Goal: Communication & Community: Share content

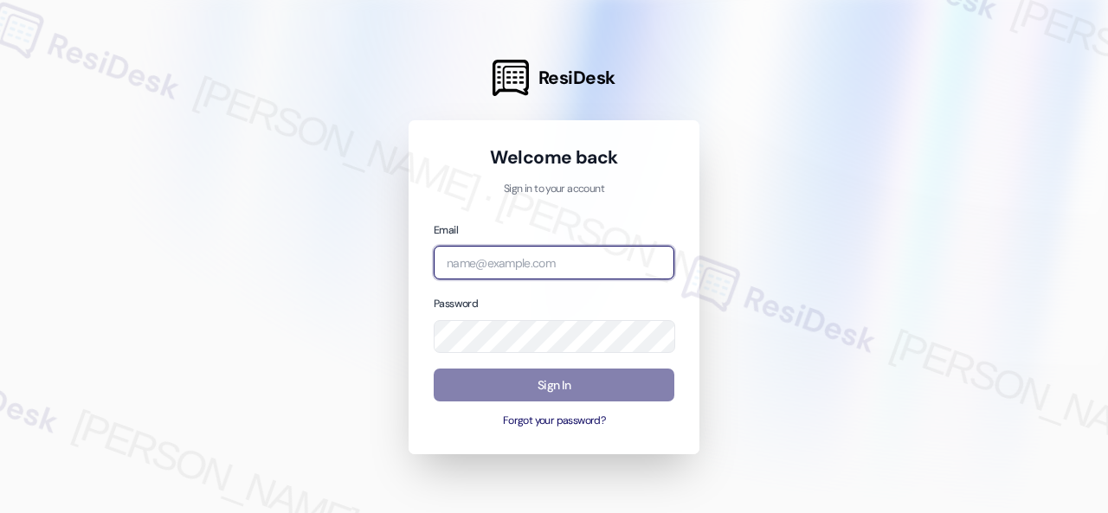
click at [556, 267] on input "email" at bounding box center [554, 263] width 241 height 34
paste input "automated-surveys-birchstone_residential-resen.fifteen@birchstone_[DOMAIN_NAME]"
type input "automated-surveys-birchstone_residential-resen.fifteen@birchstone_[DOMAIN_NAME]"
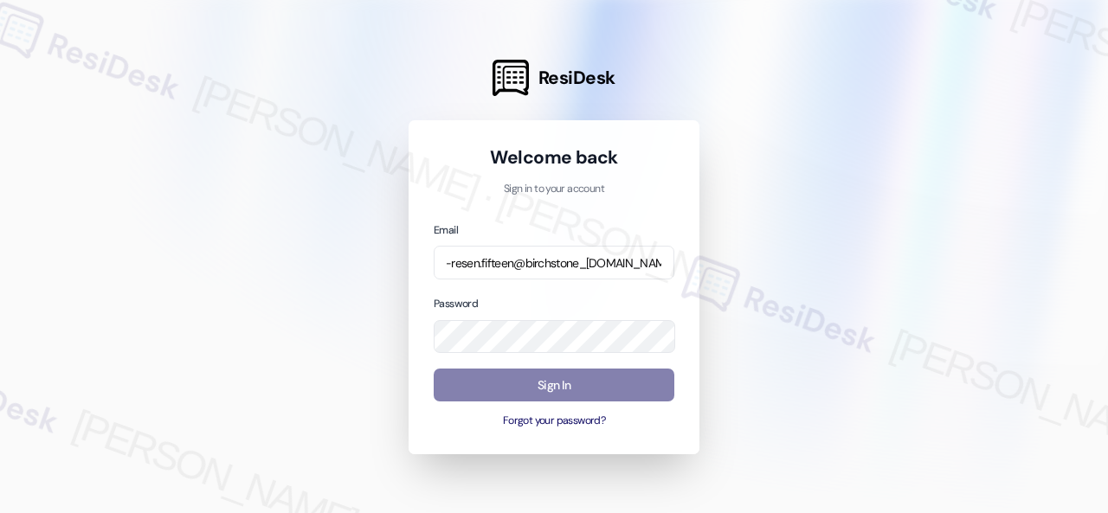
scroll to position [0, 0]
click at [886, 281] on div at bounding box center [554, 256] width 1108 height 513
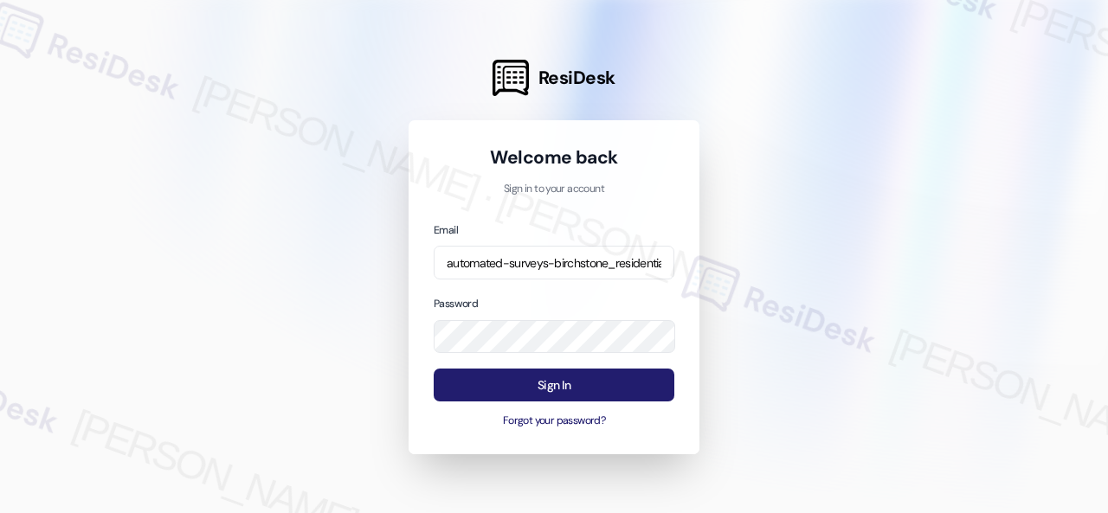
click at [569, 382] on button "Sign In" at bounding box center [554, 386] width 241 height 34
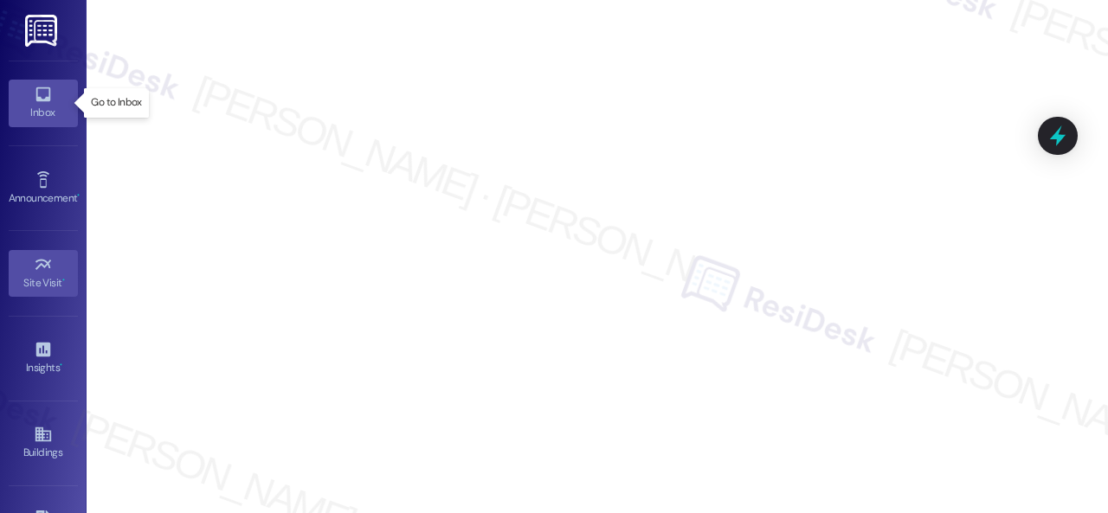
click at [40, 115] on div "Inbox" at bounding box center [43, 112] width 87 height 17
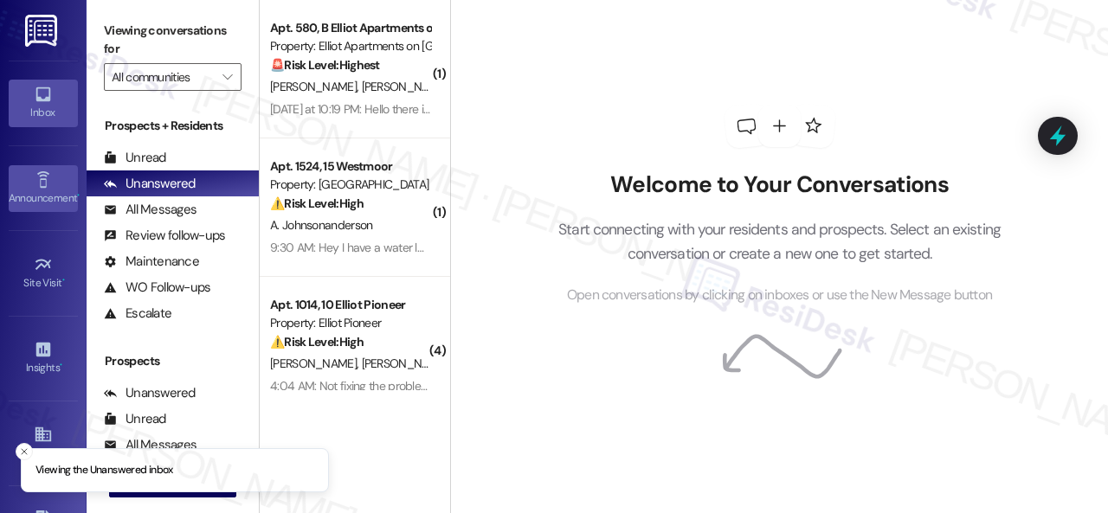
click at [36, 194] on div "Announcement •" at bounding box center [43, 198] width 87 height 17
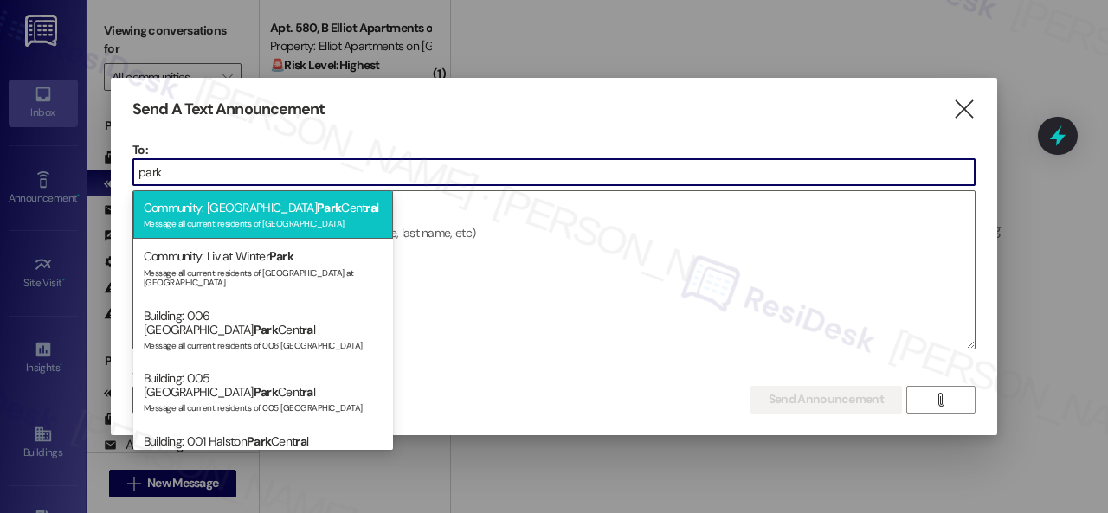
type input "park"
click at [230, 219] on div "Message all current residents of [GEOGRAPHIC_DATA]" at bounding box center [263, 222] width 239 height 15
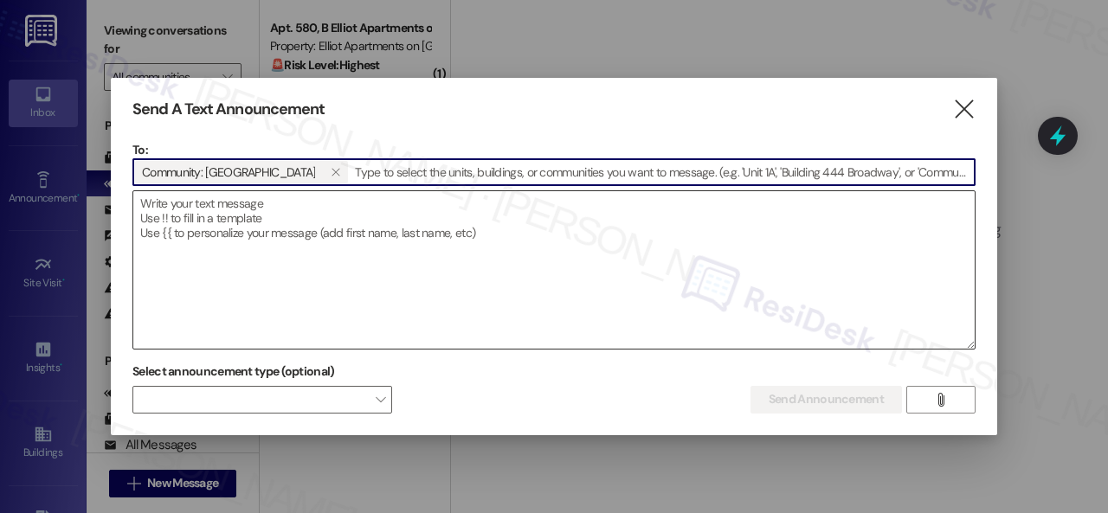
click at [299, 212] on textarea at bounding box center [553, 269] width 841 height 157
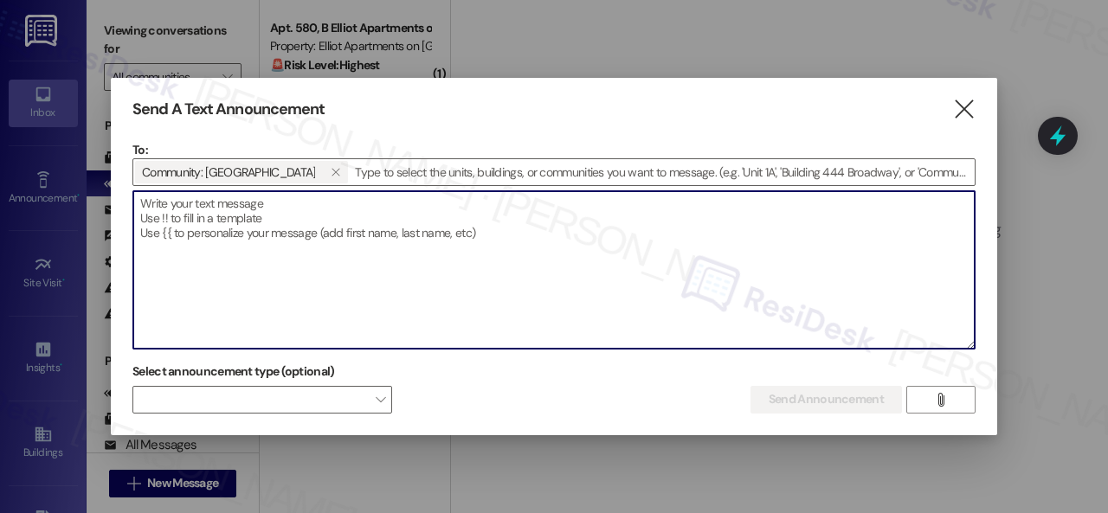
paste textarea "Hi {{first_name}}, BBQ Assador Food Truck is here [DATE], [DATE], from 4:00–8:0…"
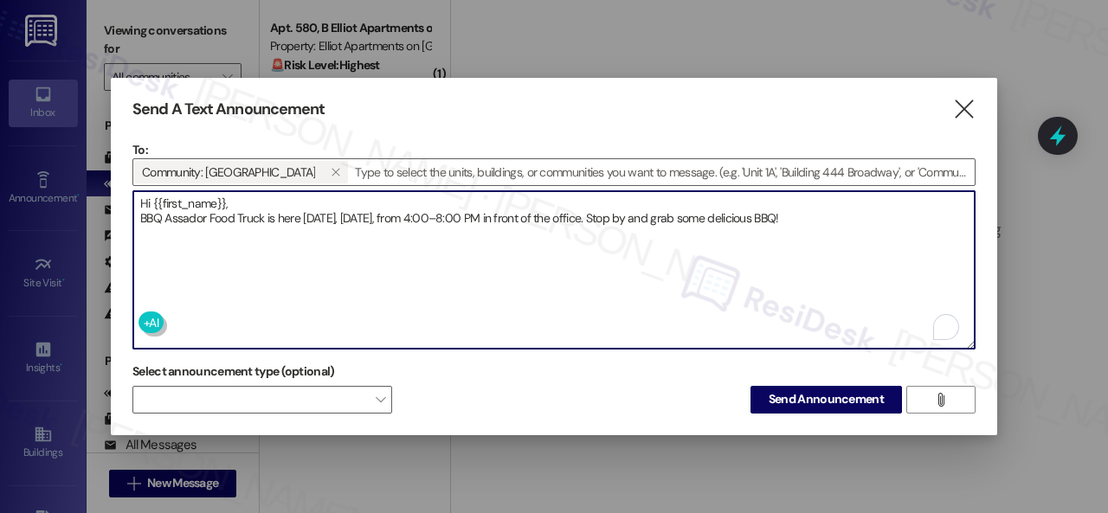
click at [263, 200] on textarea "Hi {{first_name}}, BBQ Assador Food Truck is here [DATE], [DATE], from 4:00–8:0…" at bounding box center [553, 269] width 841 height 157
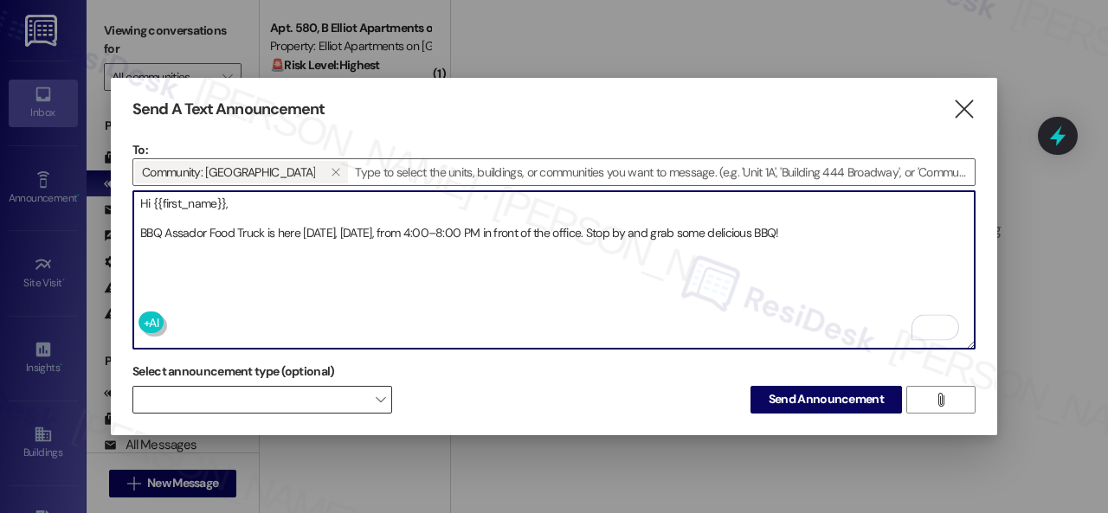
type textarea "Hi {{first_name}}, BBQ Assador Food Truck is here [DATE], [DATE], from 4:00–8:0…"
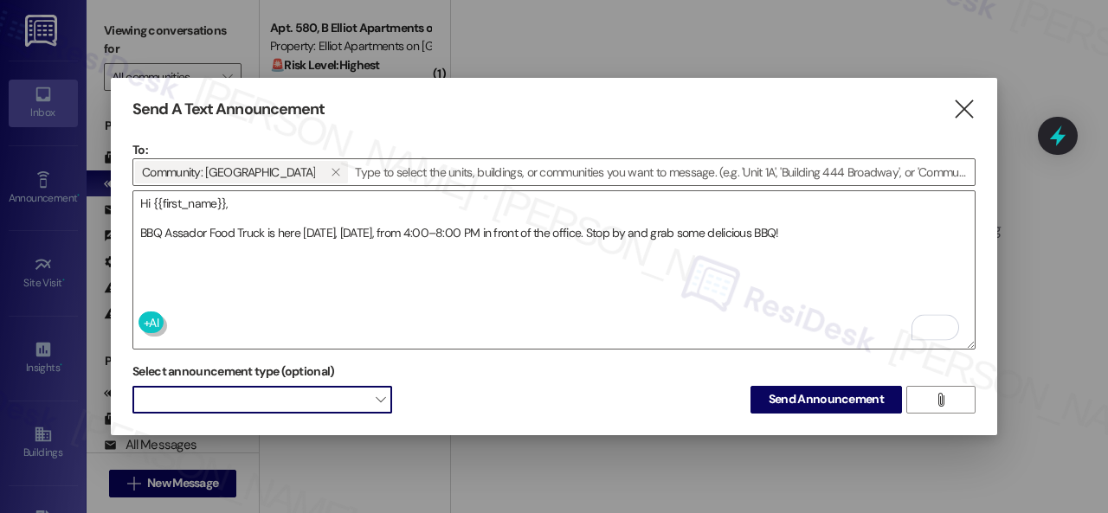
click at [317, 395] on span at bounding box center [262, 400] width 260 height 28
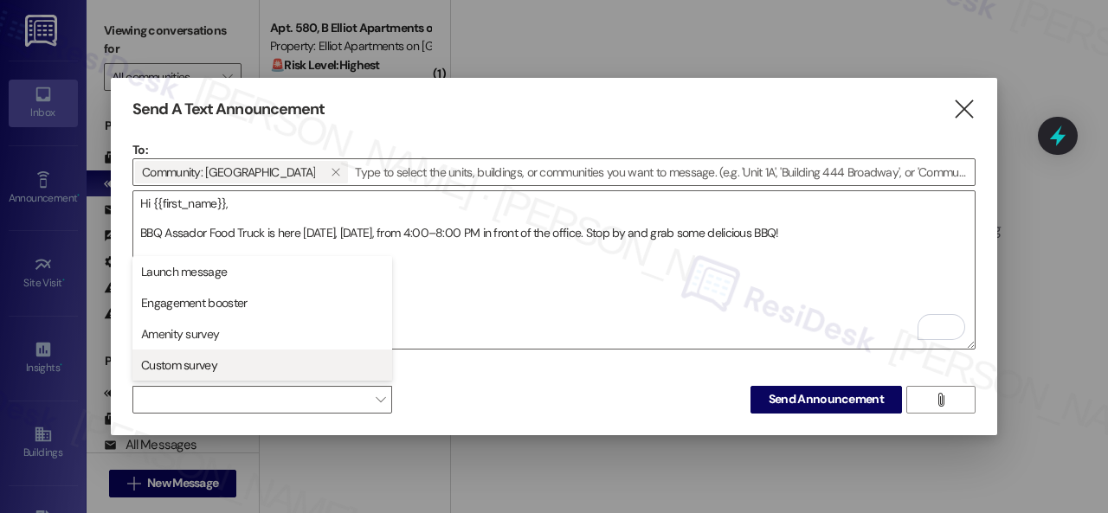
click at [182, 365] on span "Custom survey" at bounding box center [179, 365] width 76 height 17
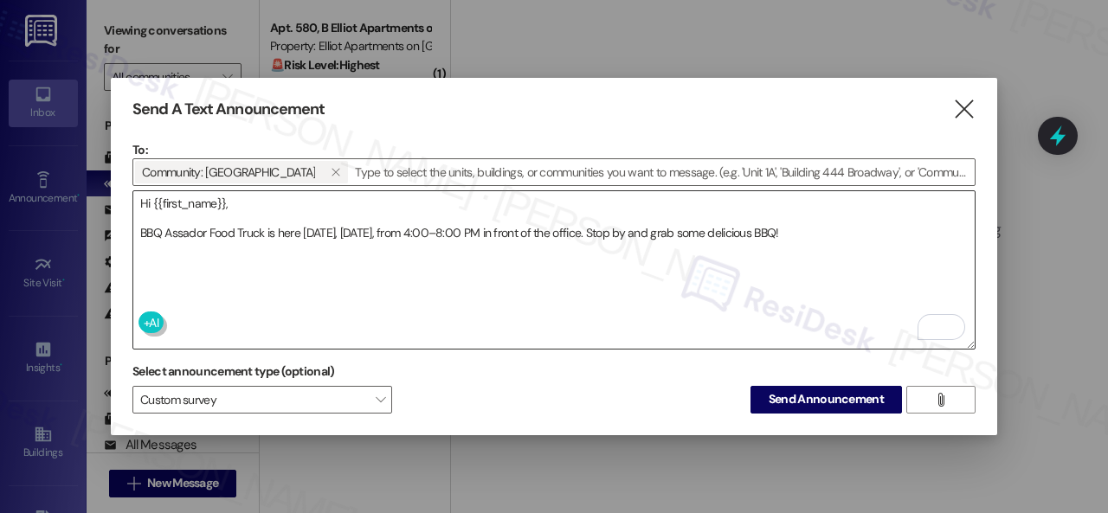
click at [455, 287] on textarea "Hi {{first_name}}, BBQ Assador Food Truck is here [DATE], [DATE], from 4:00–8:0…" at bounding box center [553, 269] width 841 height 157
click at [806, 389] on button "Send Announcement" at bounding box center [825, 400] width 151 height 28
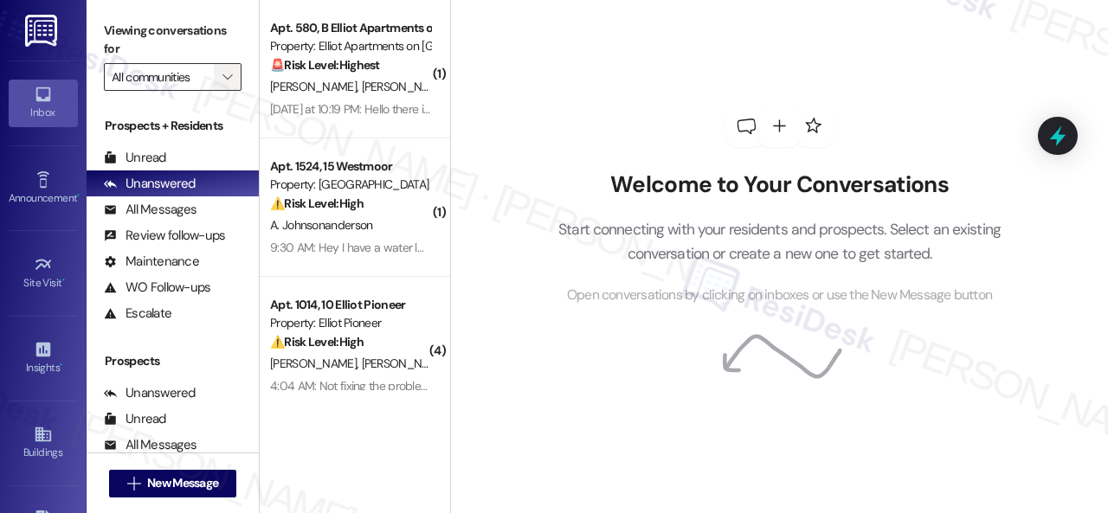
click at [230, 84] on span "" at bounding box center [227, 77] width 16 height 28
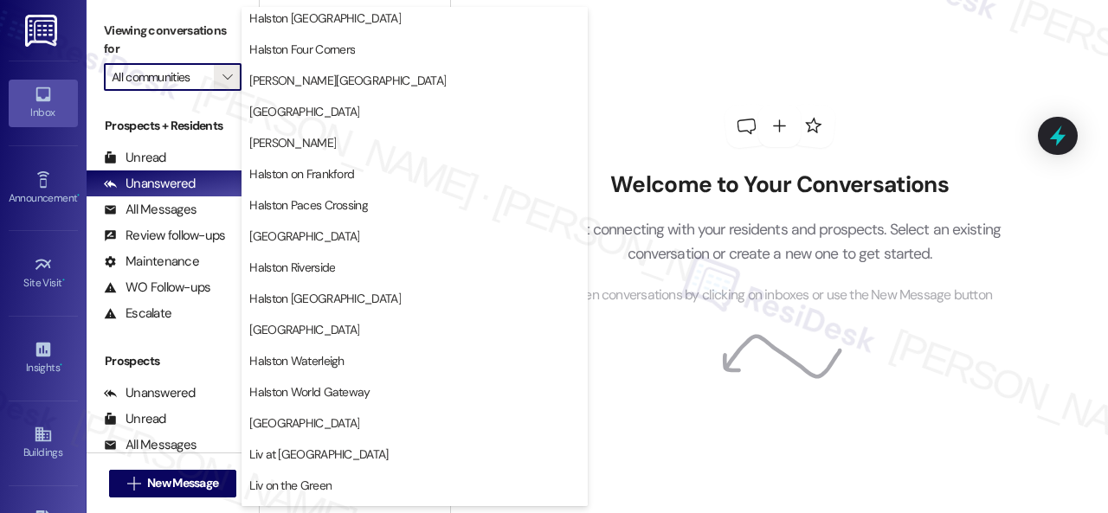
scroll to position [606, 0]
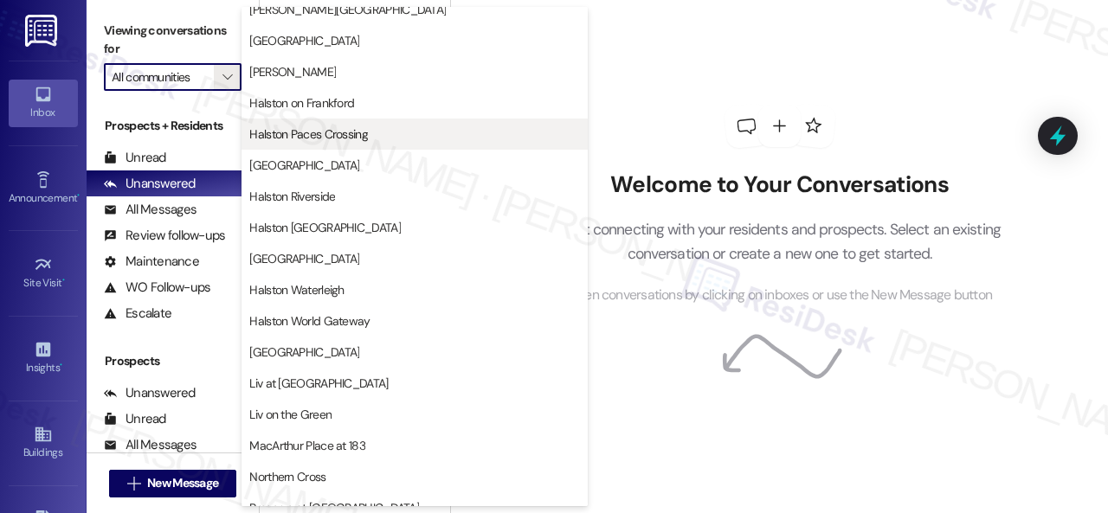
click at [307, 131] on span "Halston Paces Crossing" at bounding box center [308, 133] width 119 height 17
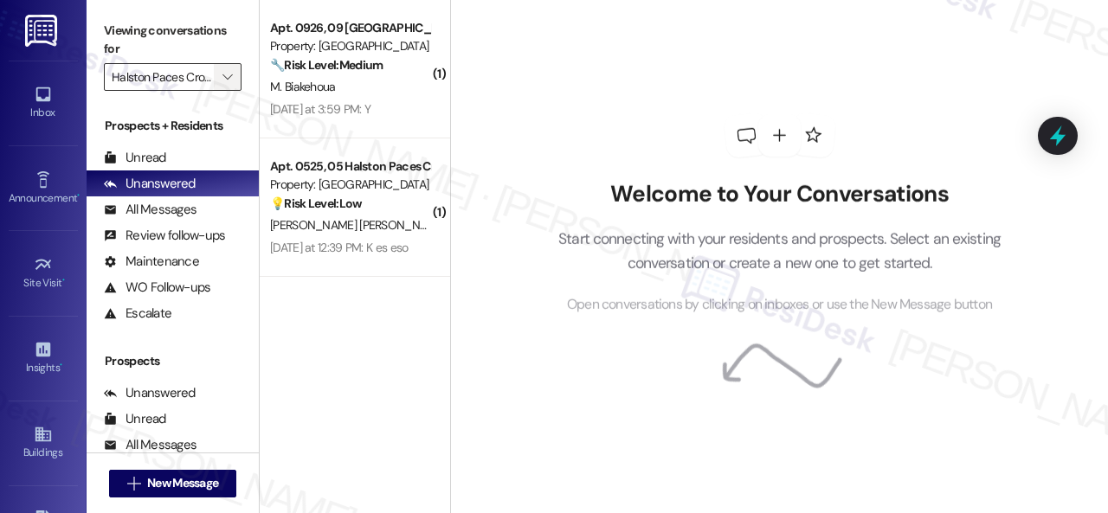
click at [232, 72] on icon "" at bounding box center [227, 77] width 10 height 14
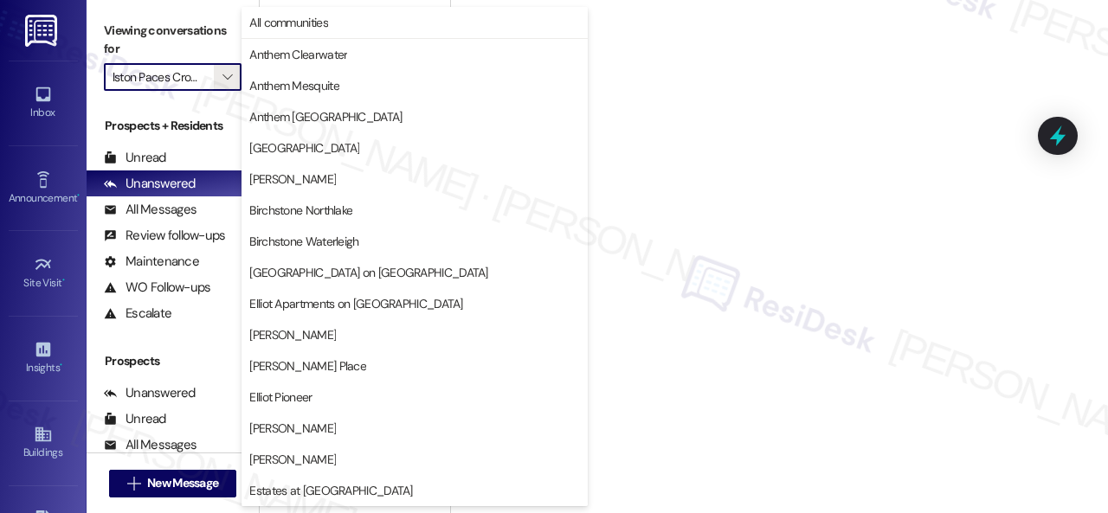
scroll to position [593, 0]
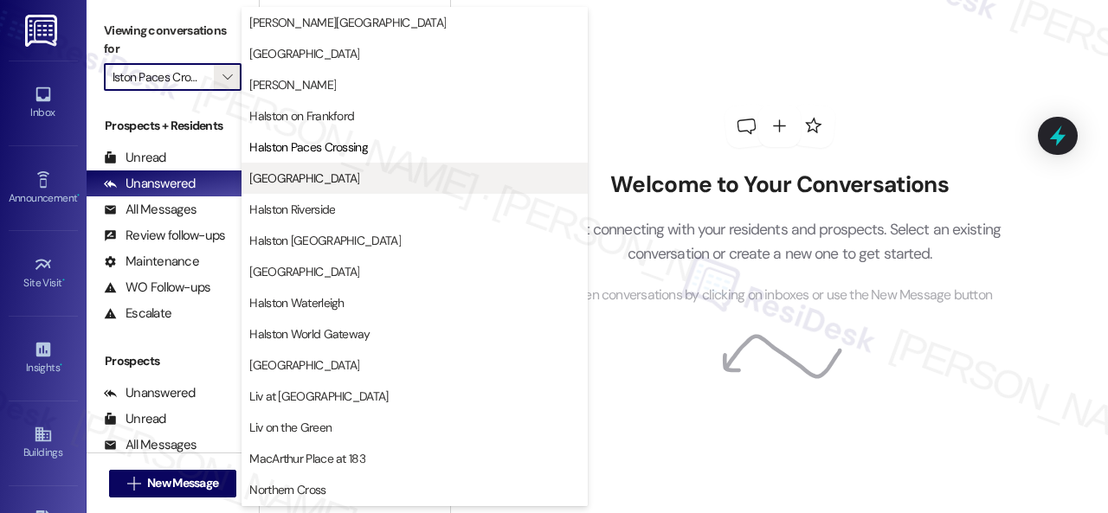
click at [315, 177] on span "[GEOGRAPHIC_DATA]" at bounding box center [304, 178] width 110 height 17
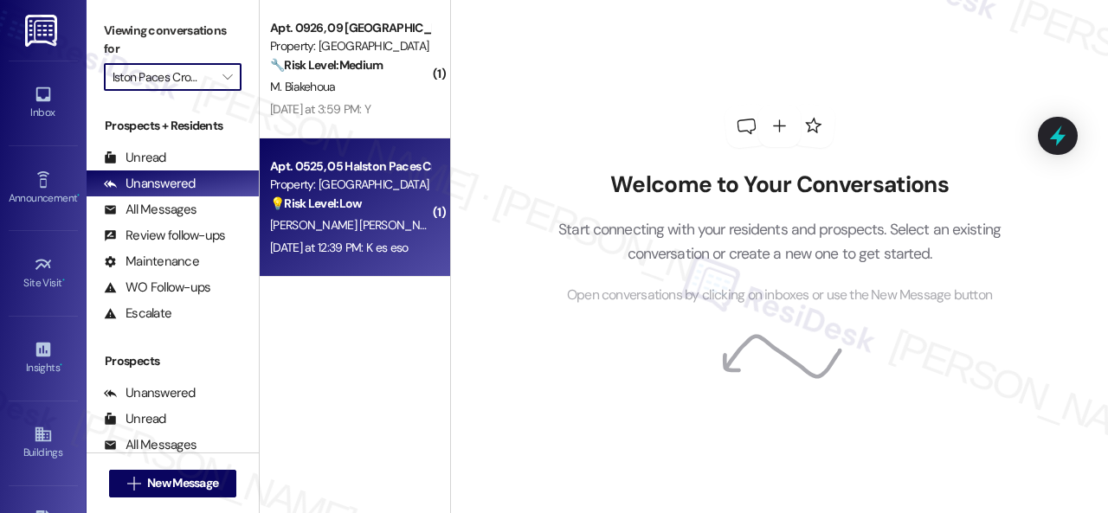
type input "[GEOGRAPHIC_DATA]"
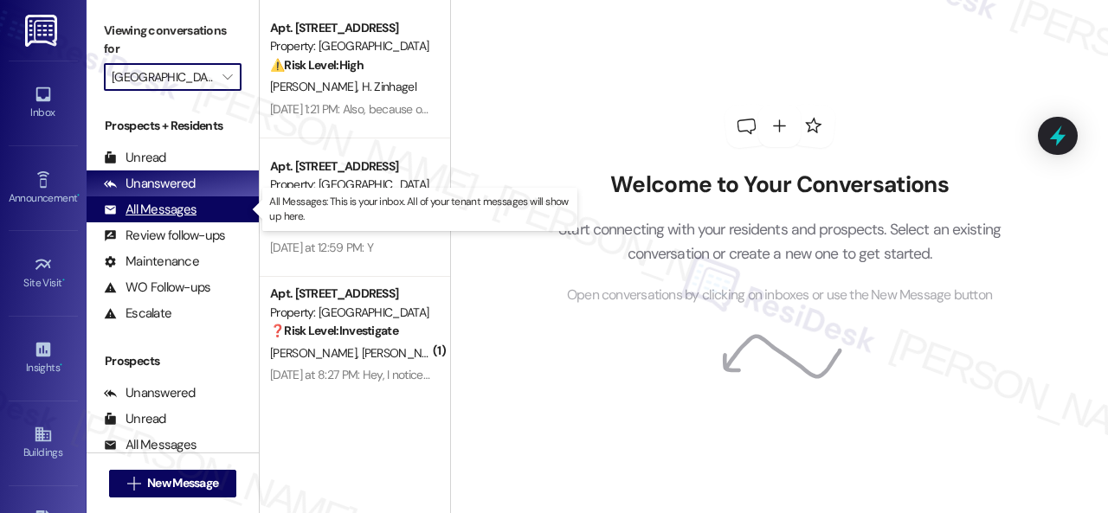
click at [155, 215] on div "All Messages" at bounding box center [150, 210] width 93 height 18
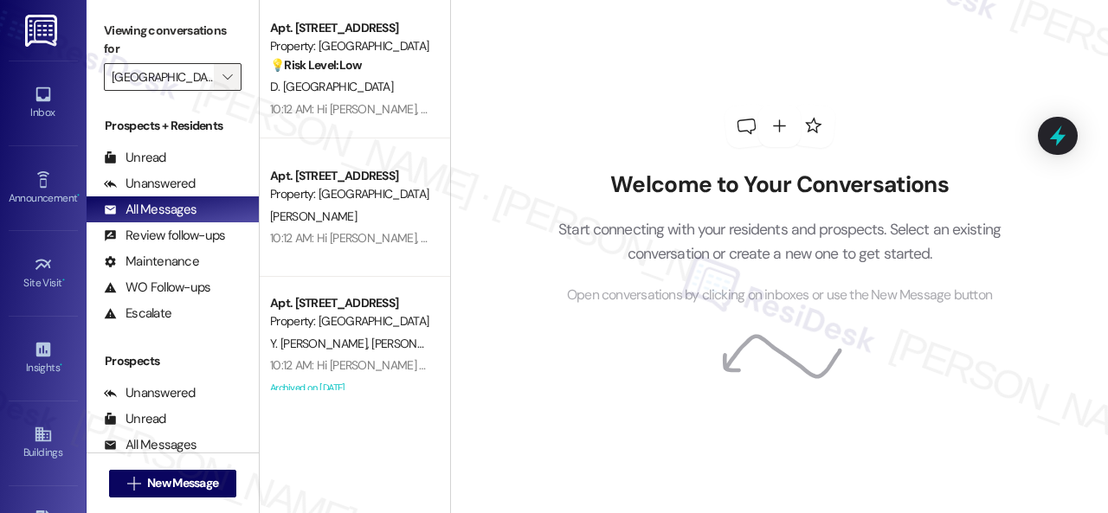
click at [227, 80] on icon "" at bounding box center [227, 77] width 10 height 14
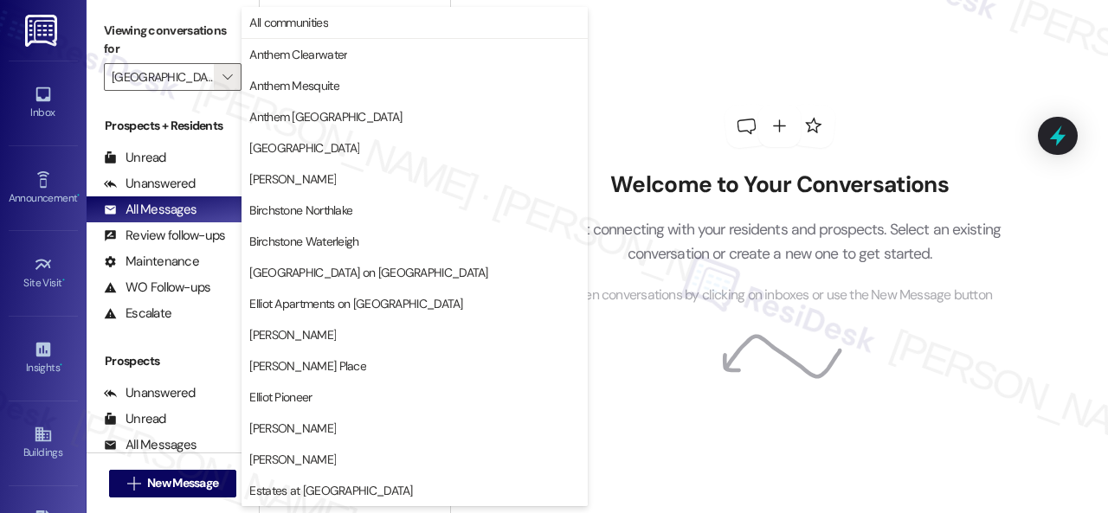
click at [677, 49] on div "Welcome to Your Conversations Start connecting with your residents and prospect…" at bounding box center [779, 205] width 519 height 410
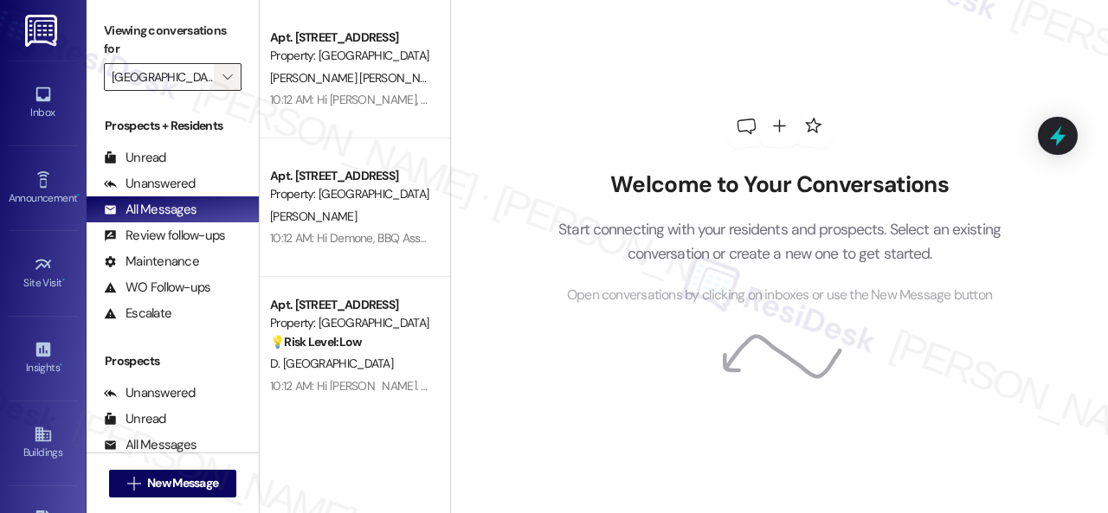
click at [219, 82] on span "" at bounding box center [227, 77] width 16 height 28
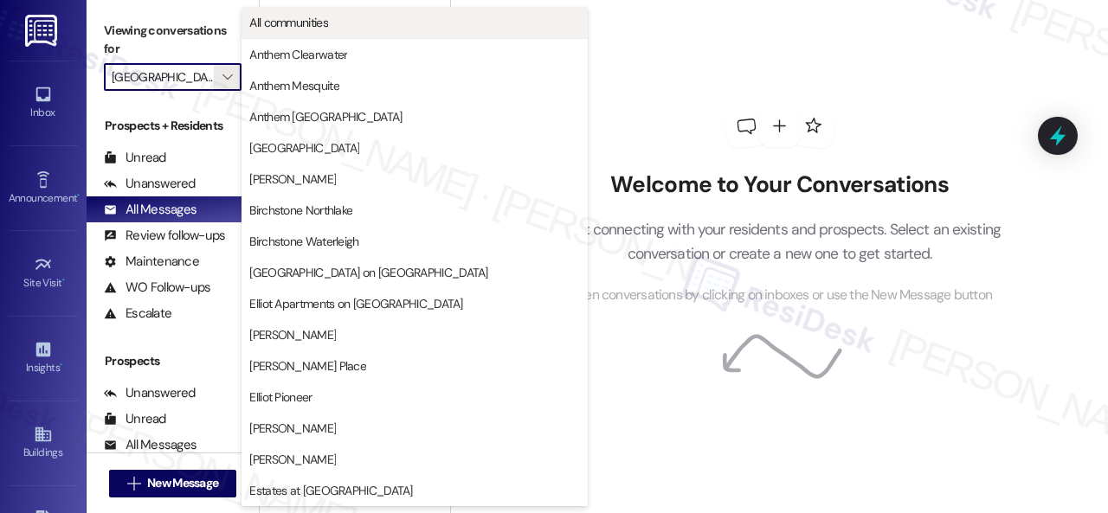
click at [298, 16] on span "All communities" at bounding box center [288, 22] width 79 height 17
